Goal: Use online tool/utility: Utilize a website feature to perform a specific function

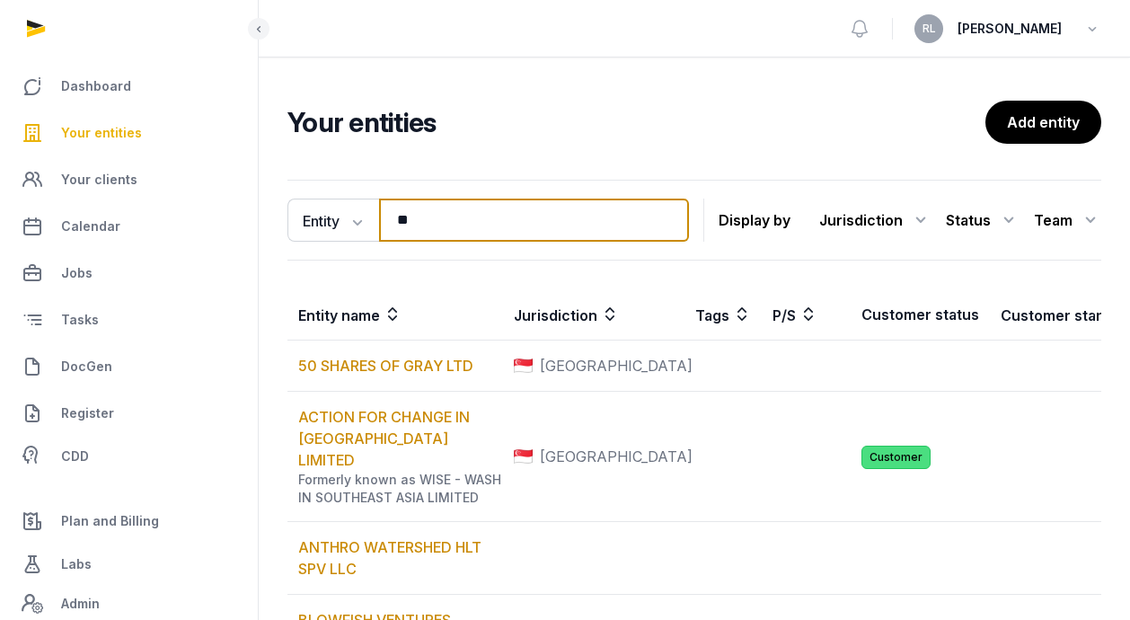
type input "*"
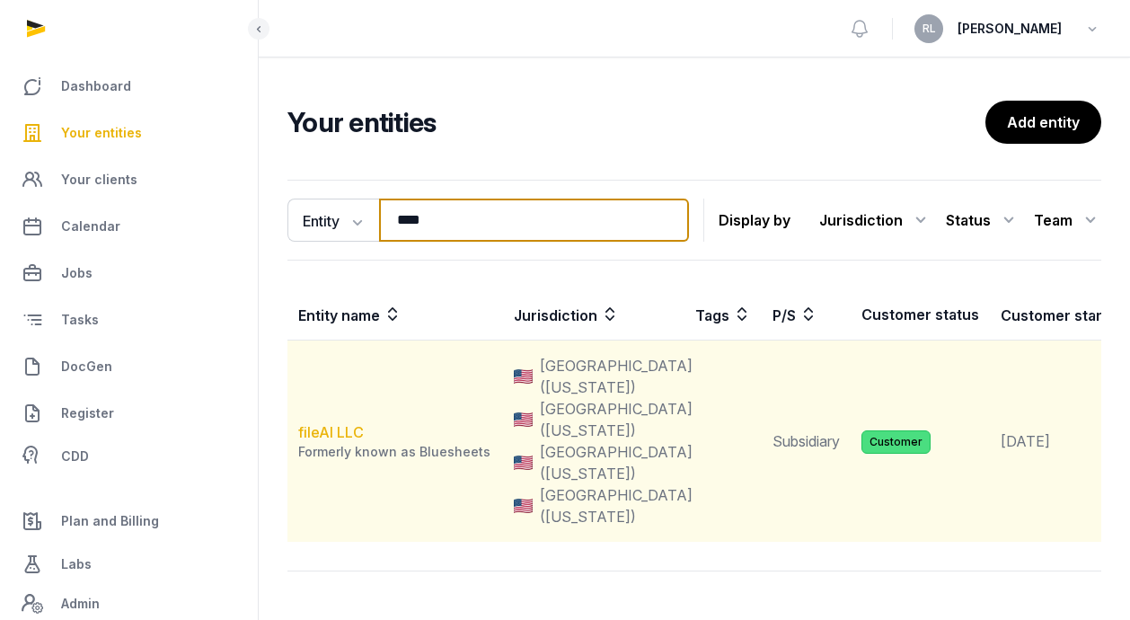
type input "****"
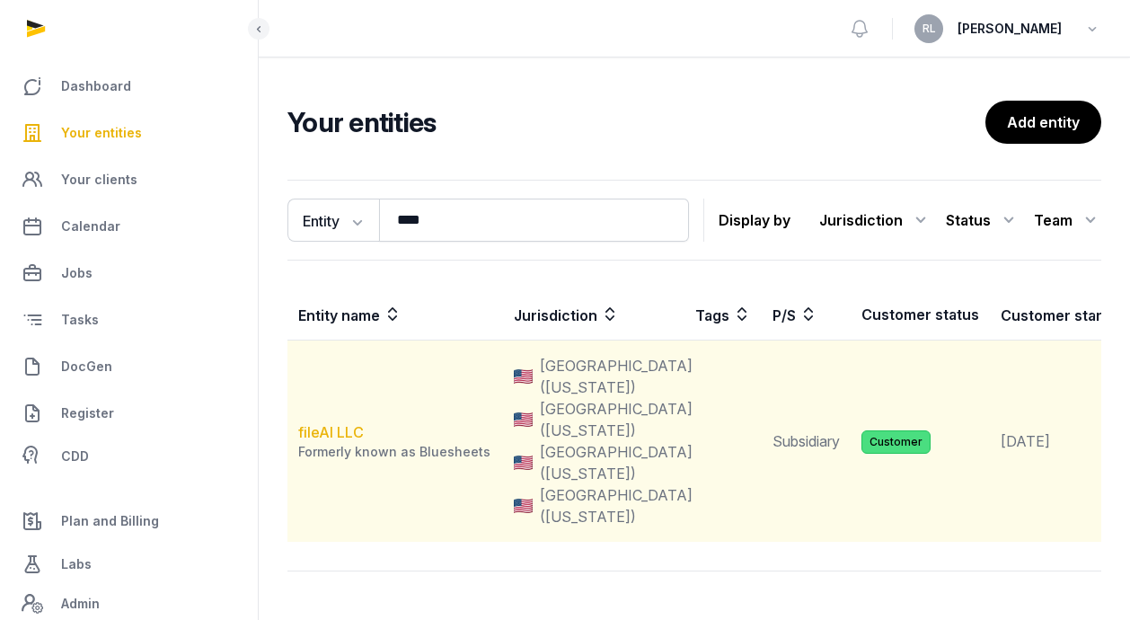
click at [346, 441] on link "fileAI LLC" at bounding box center [331, 432] width 66 height 18
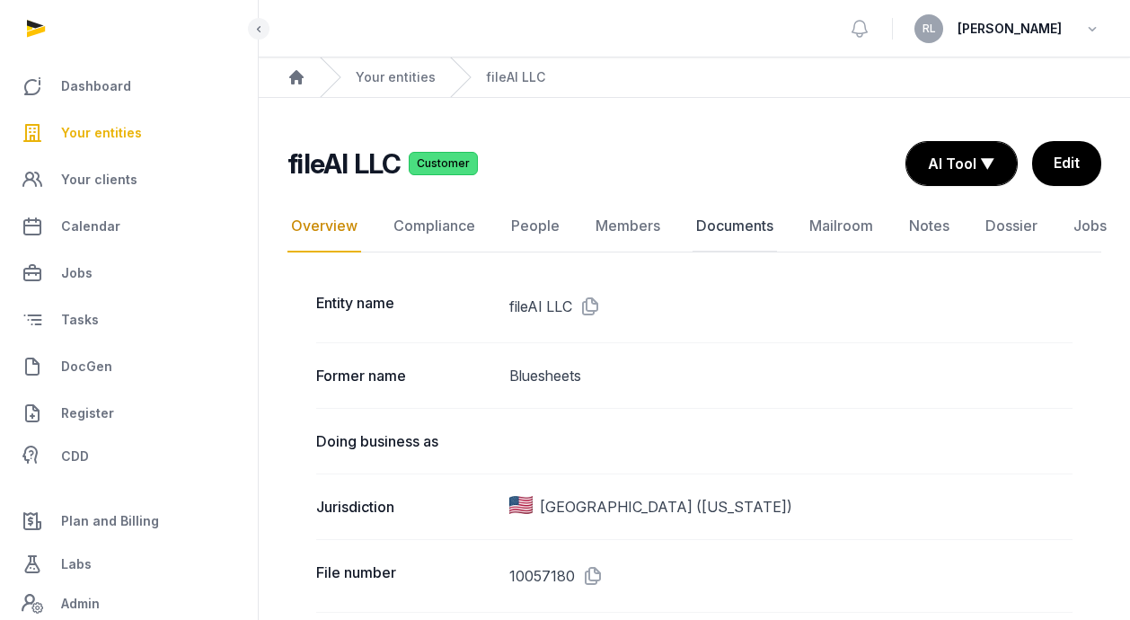
click at [742, 220] on link "Documents" at bounding box center [734, 226] width 84 height 52
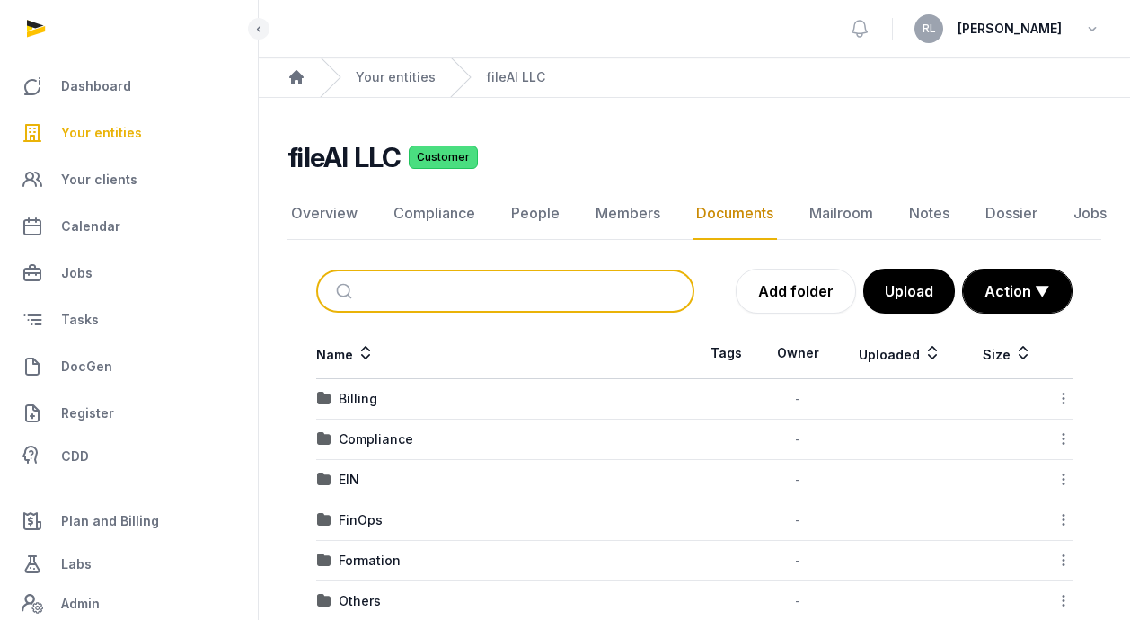
click at [485, 290] on input "search" at bounding box center [526, 291] width 318 height 40
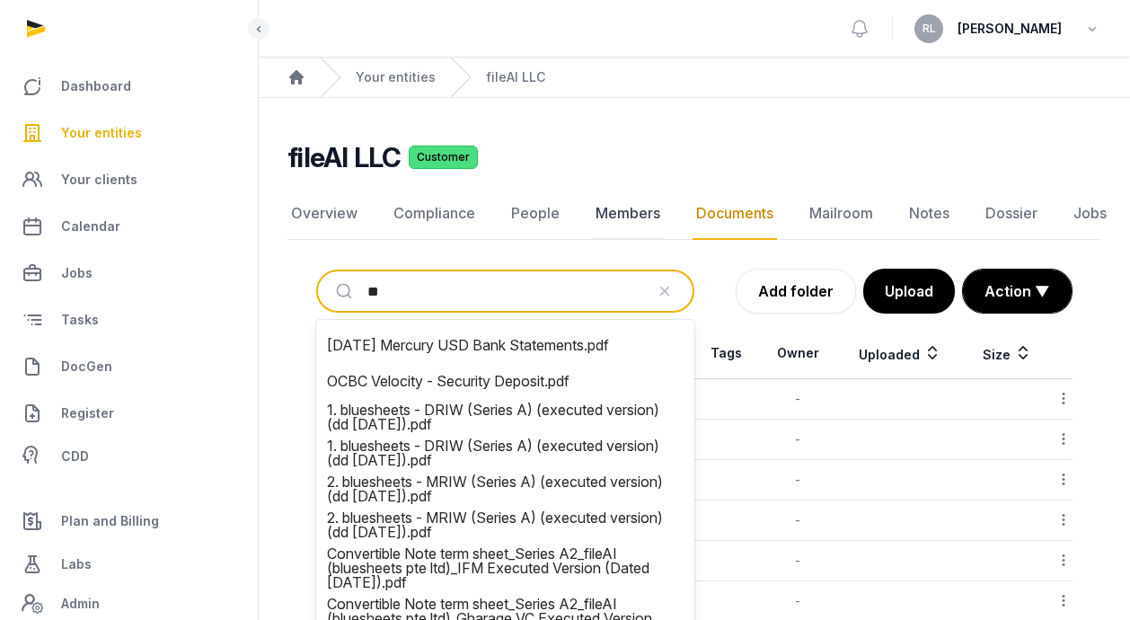
type input "*"
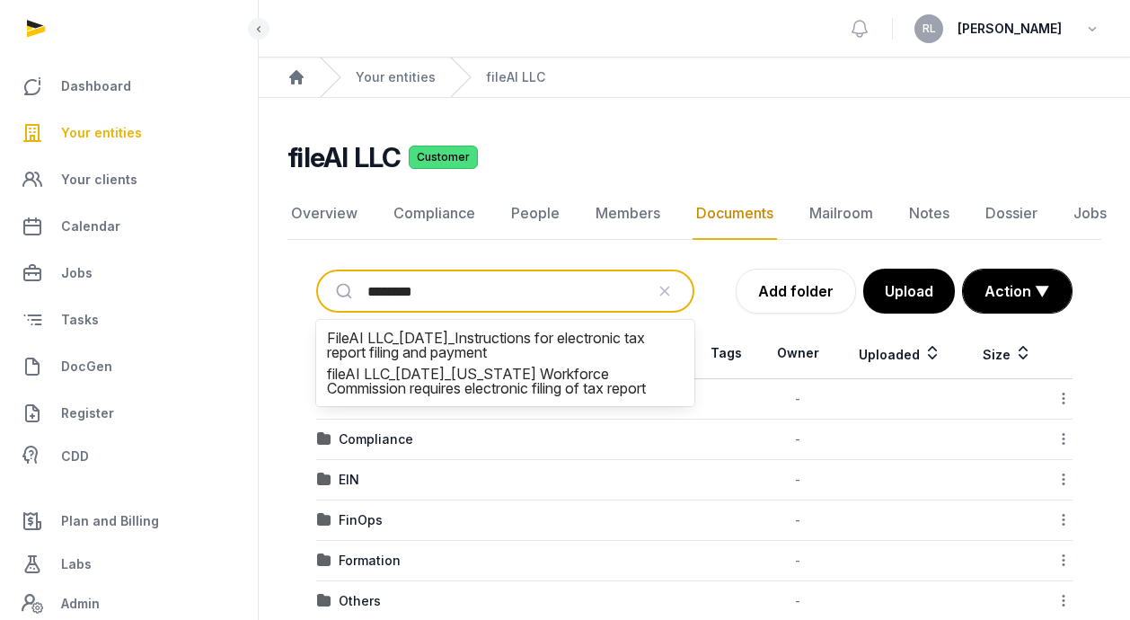
type input "*********"
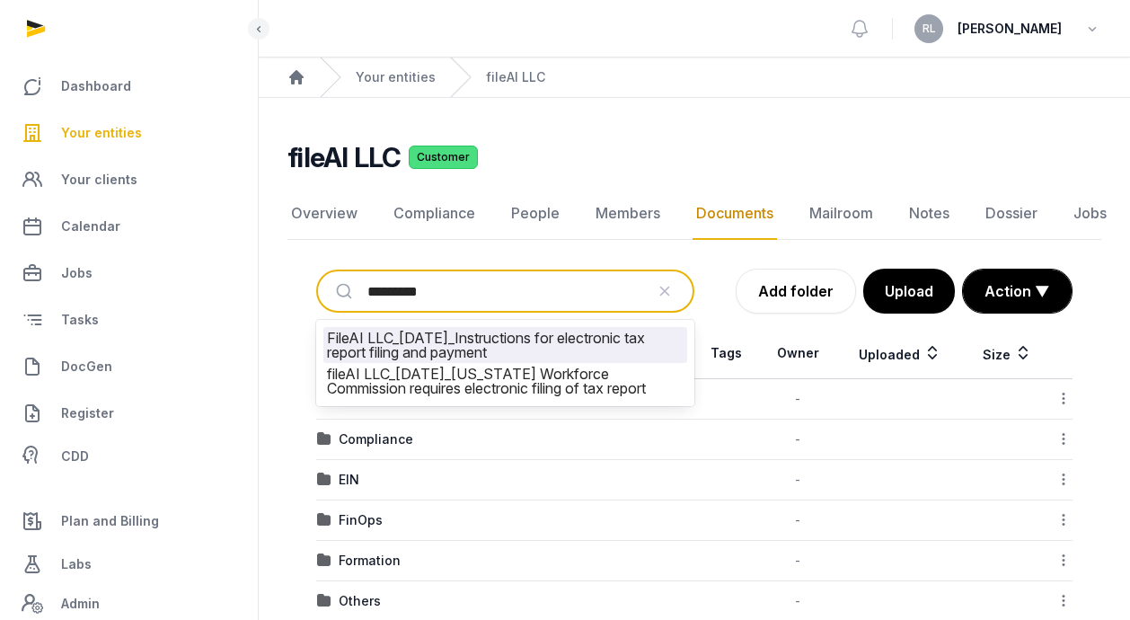
click at [464, 350] on li "FileAI LLC_[DATE]_Instructions for electronic tax report filing and payment" at bounding box center [505, 345] width 364 height 36
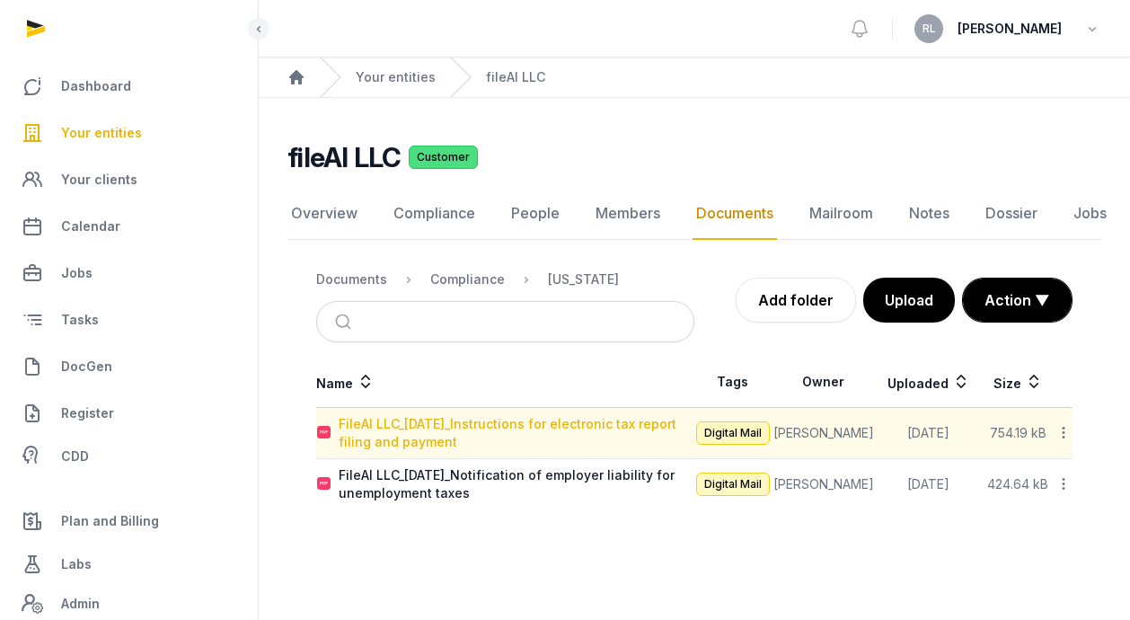
click at [520, 435] on div "FileAI LLC_[DATE]_Instructions for electronic tax report filing and payment" at bounding box center [516, 433] width 355 height 36
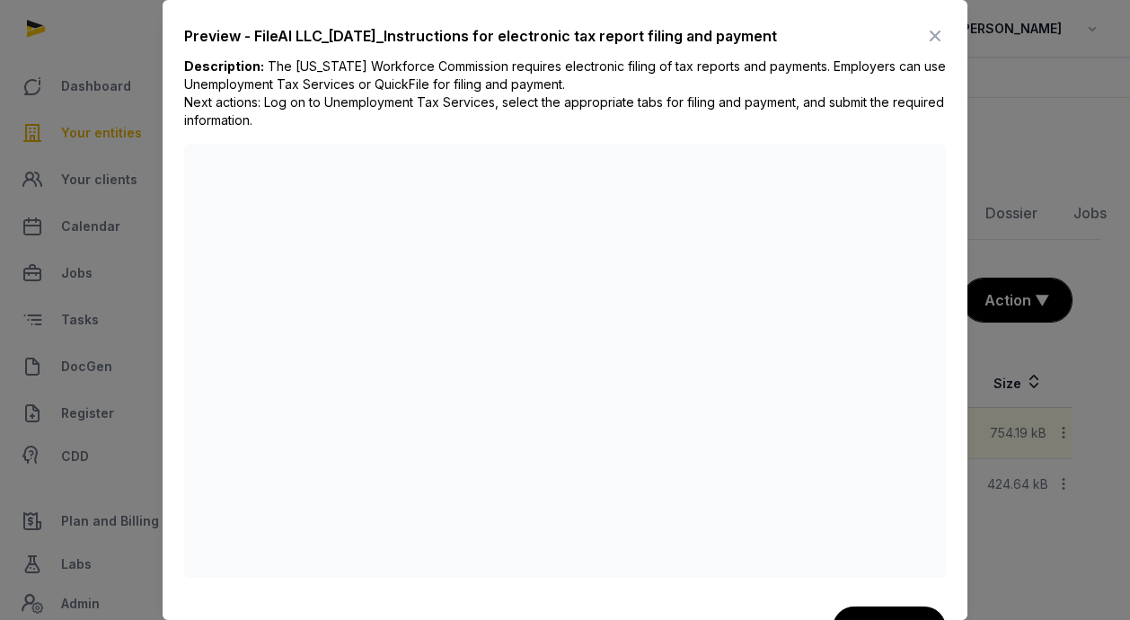
click at [932, 31] on icon at bounding box center [935, 36] width 22 height 29
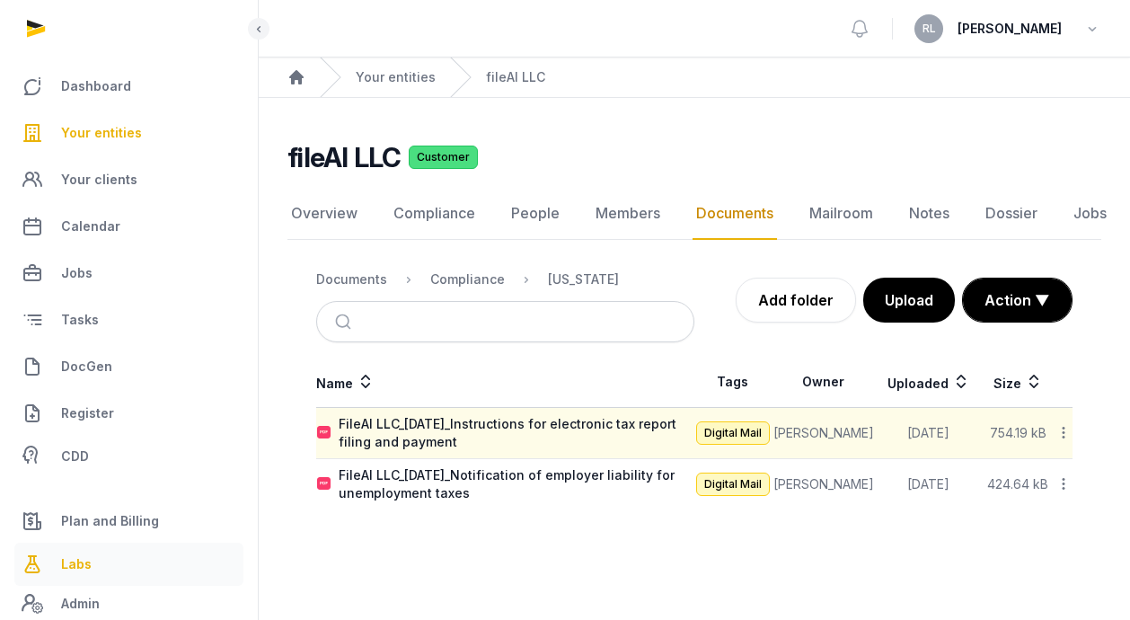
click at [81, 565] on span "Labs" at bounding box center [76, 564] width 31 height 22
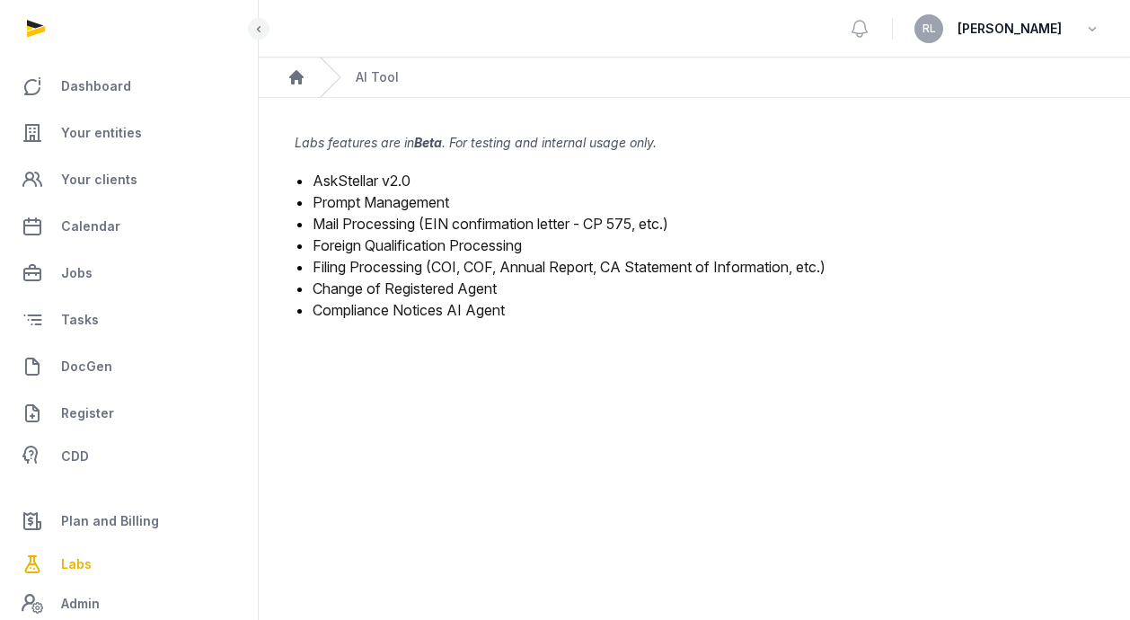
click at [432, 221] on link "Mail Processing (EIN confirmation letter - CP 575, etc.)" at bounding box center [491, 224] width 356 height 18
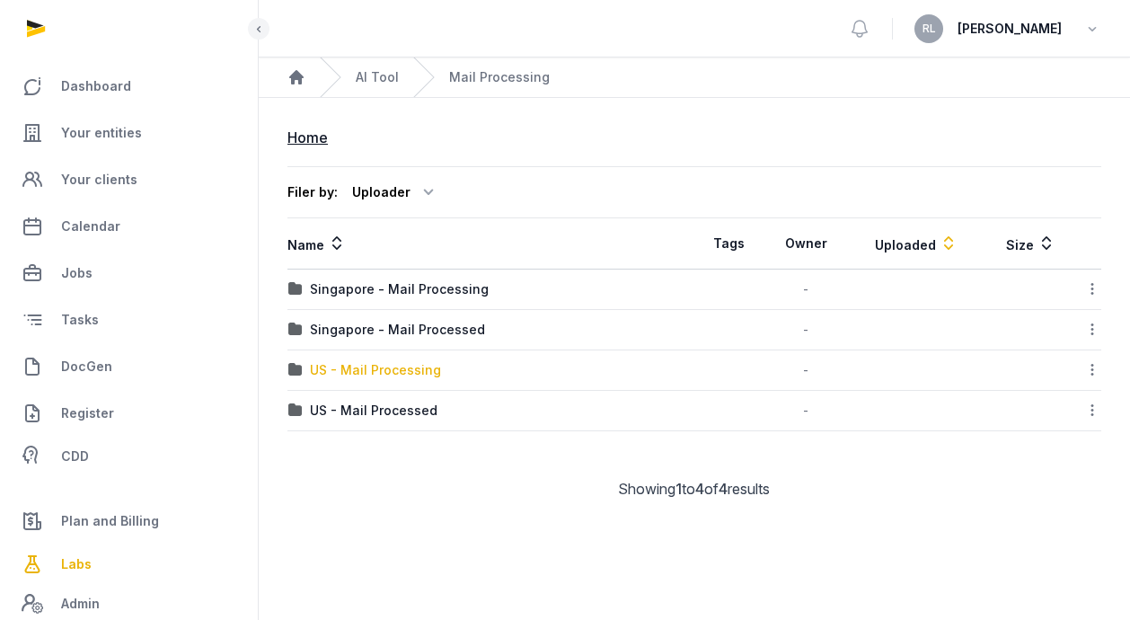
click at [390, 367] on div "US - Mail Processing" at bounding box center [375, 370] width 131 height 18
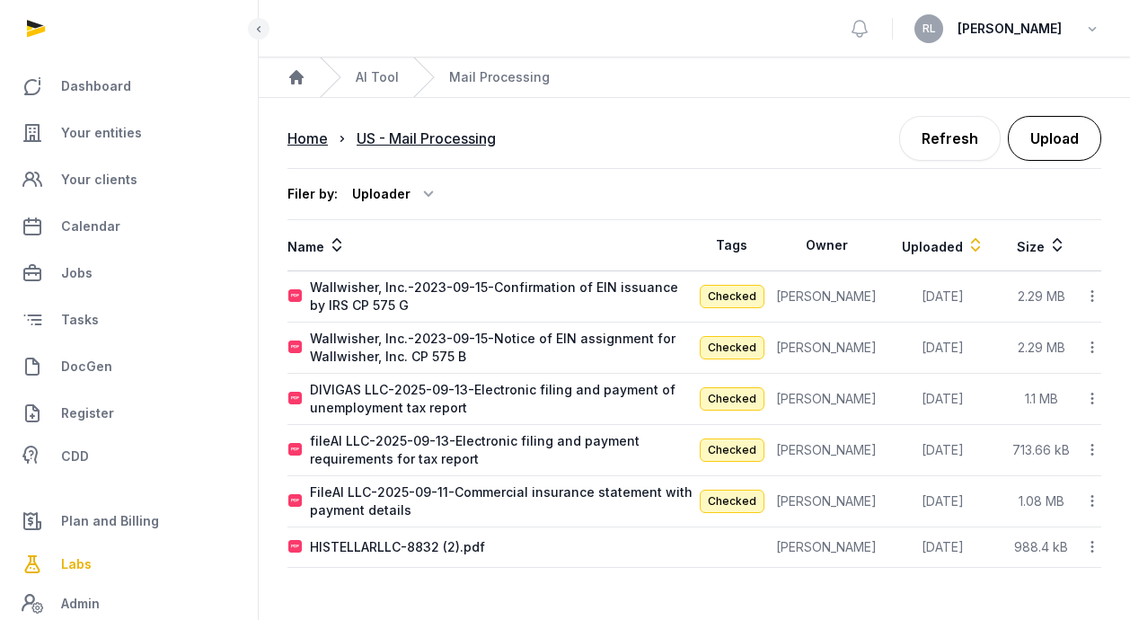
click at [1069, 153] on button "Upload" at bounding box center [1054, 138] width 93 height 45
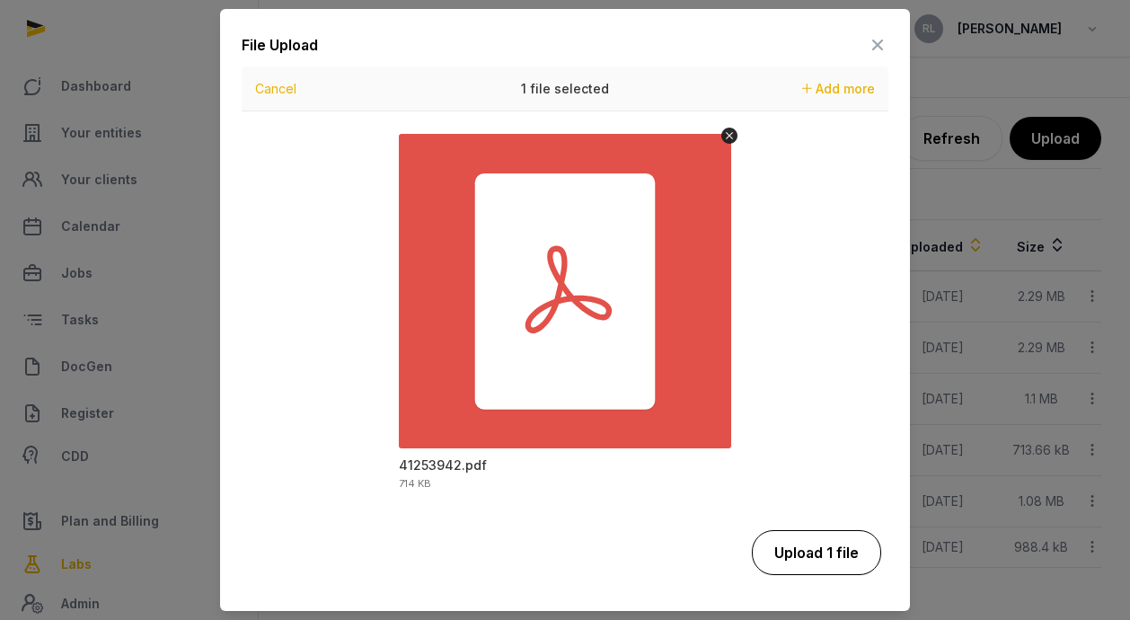
click at [785, 561] on button "Upload 1 file" at bounding box center [816, 552] width 129 height 45
